Goal: Find specific page/section: Find specific page/section

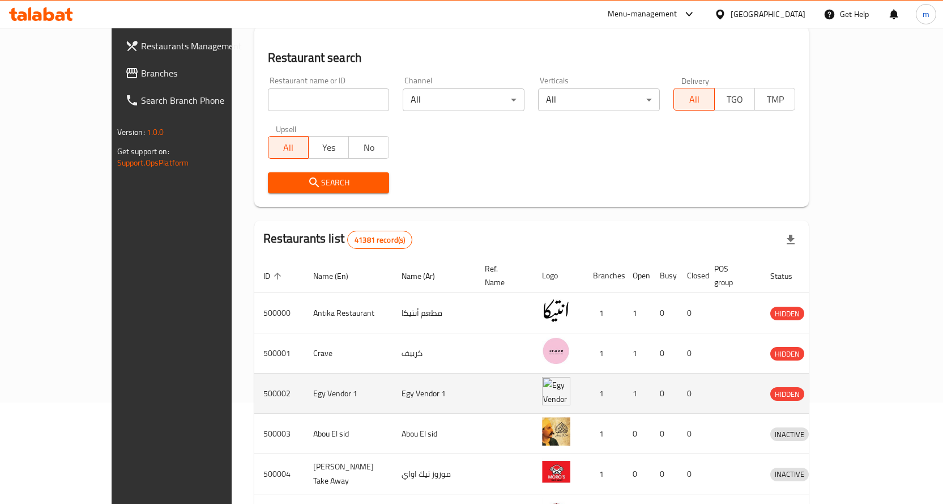
scroll to position [113, 0]
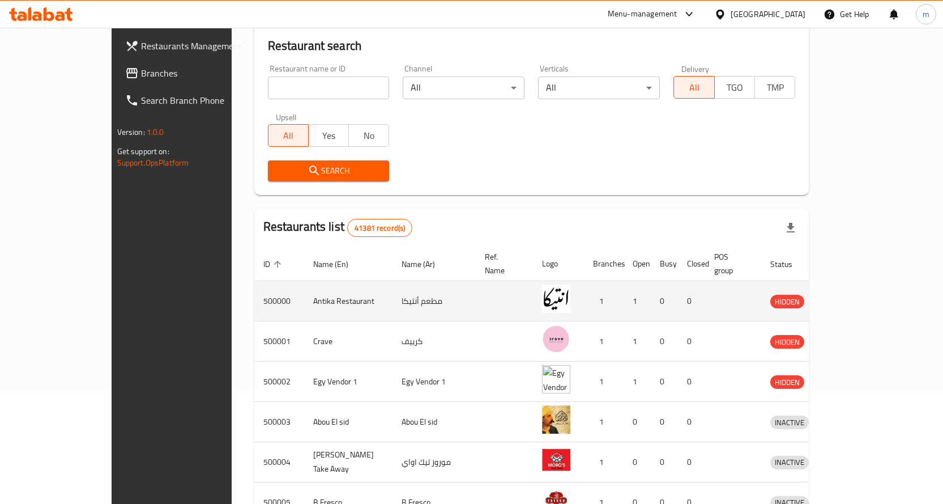
click at [476, 284] on td "enhanced table" at bounding box center [504, 301] width 57 height 40
click at [845, 294] on icon "enhanced table" at bounding box center [839, 301] width 14 height 14
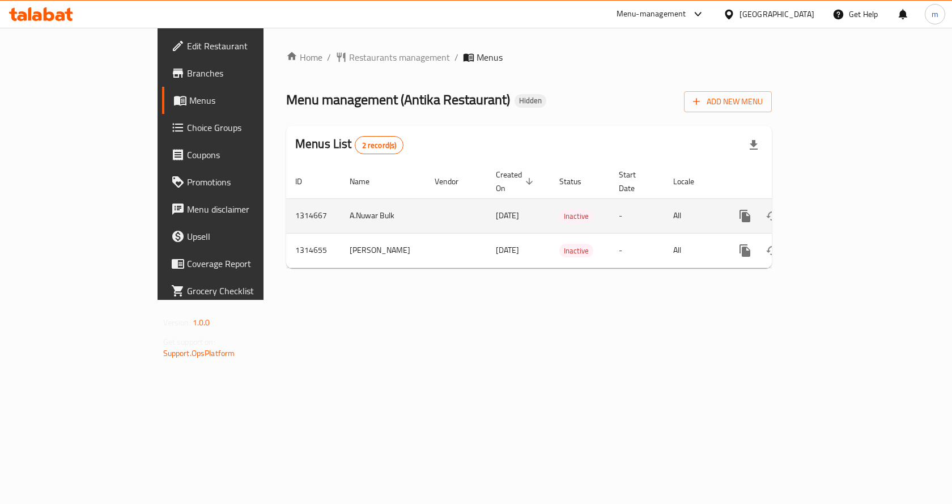
click at [576, 199] on td "Inactive" at bounding box center [579, 215] width 59 height 35
click at [834, 209] on icon "enhanced table" at bounding box center [827, 216] width 14 height 14
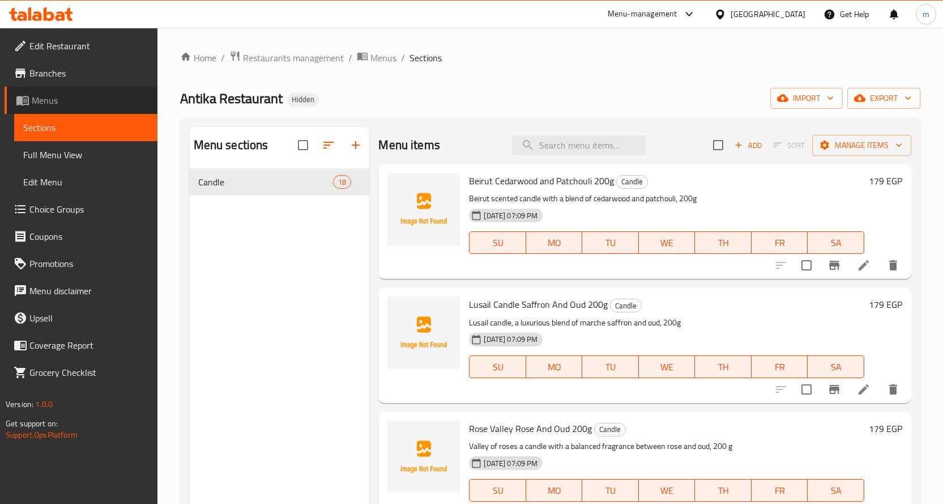
click at [130, 104] on span "Menus" at bounding box center [90, 100] width 117 height 14
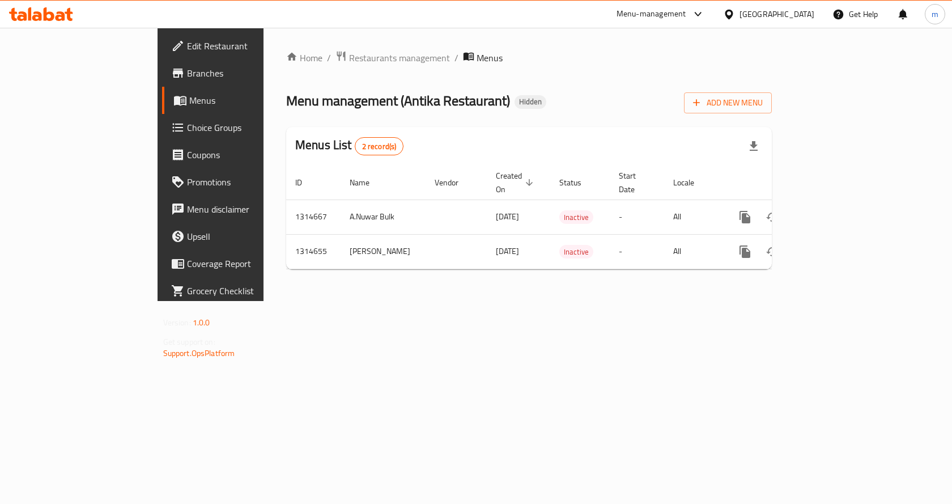
click at [187, 75] on span "Branches" at bounding box center [247, 73] width 121 height 14
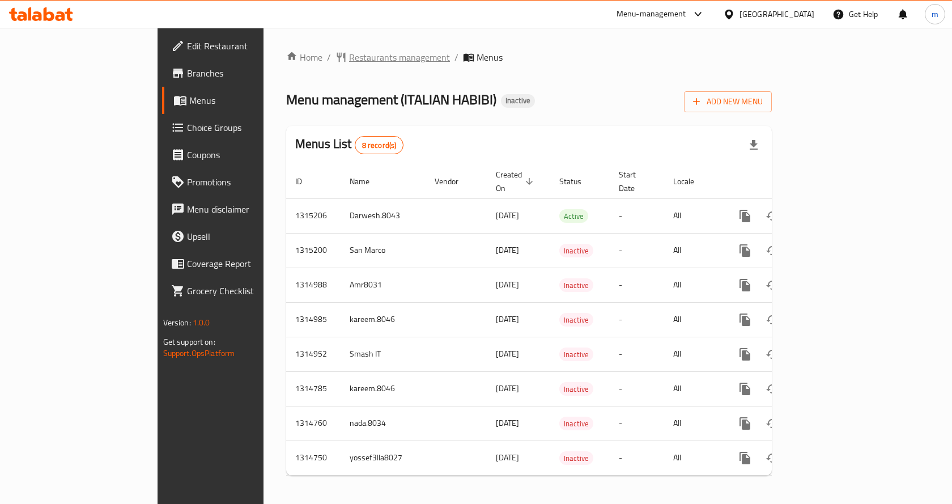
click at [349, 61] on span "Restaurants management" at bounding box center [399, 57] width 101 height 14
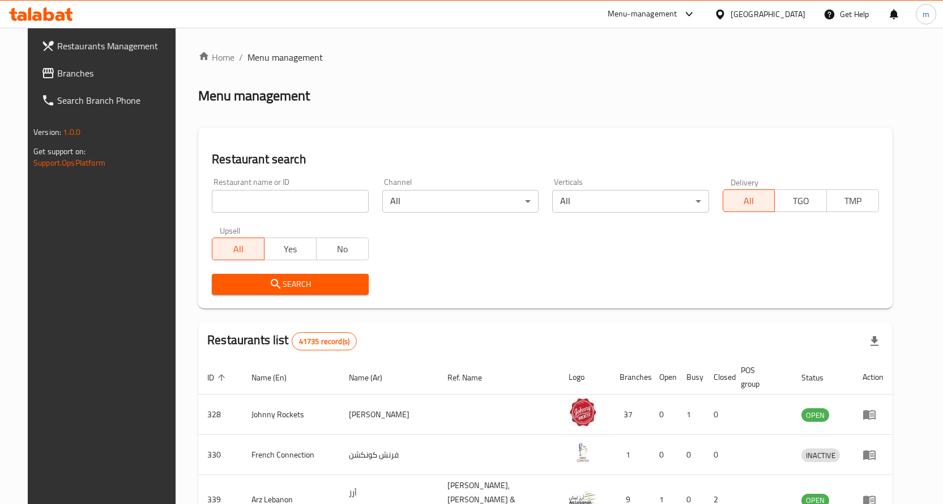
click at [227, 206] on input "search" at bounding box center [290, 201] width 156 height 23
paste input "27302"
type input "27302"
click at [270, 290] on icon "submit" at bounding box center [276, 284] width 14 height 14
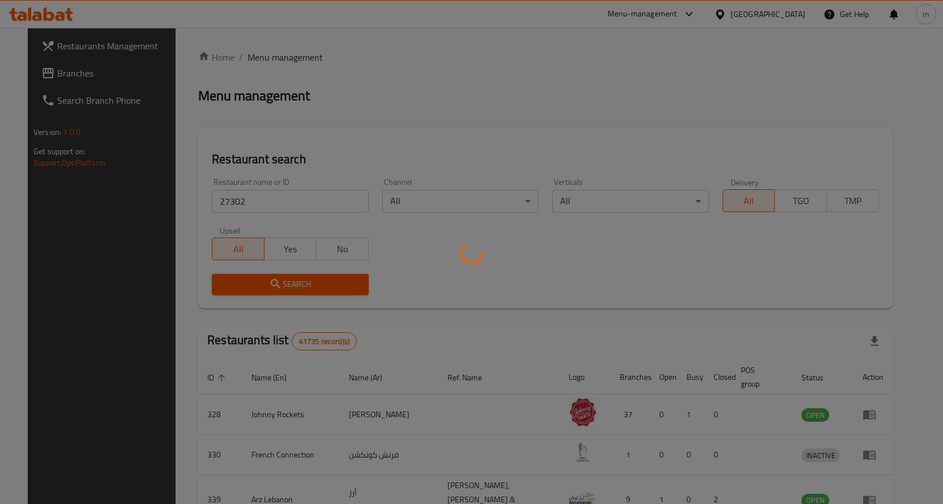
click at [296, 132] on div at bounding box center [471, 252] width 943 height 504
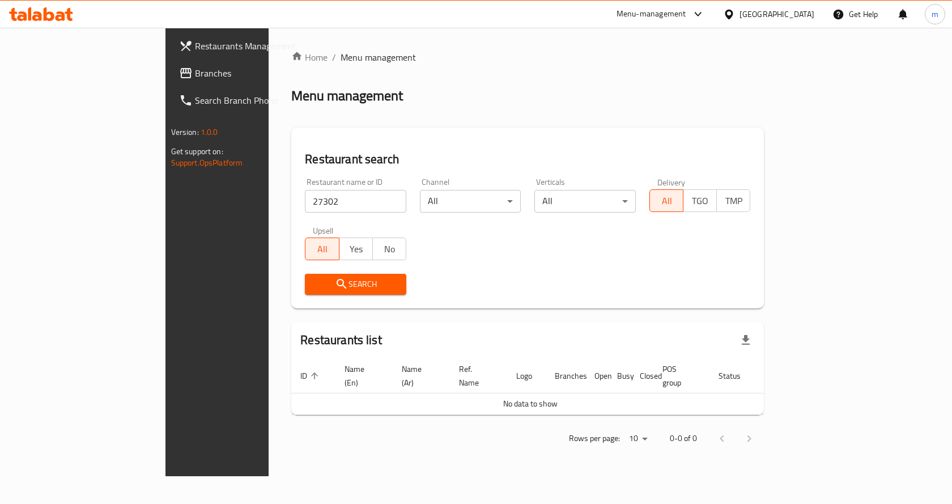
click at [170, 59] on link "Branches" at bounding box center [247, 72] width 155 height 27
